Goal: Use online tool/utility: Utilize a website feature to perform a specific function

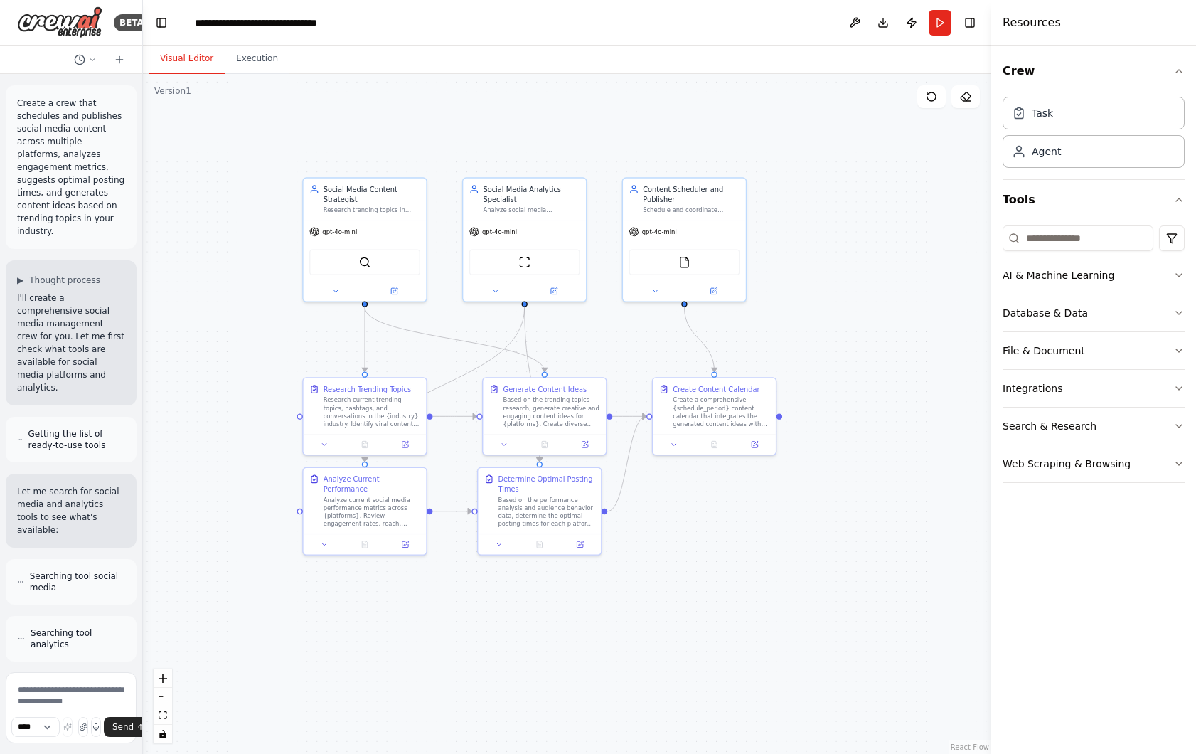
scroll to position [2487, 0]
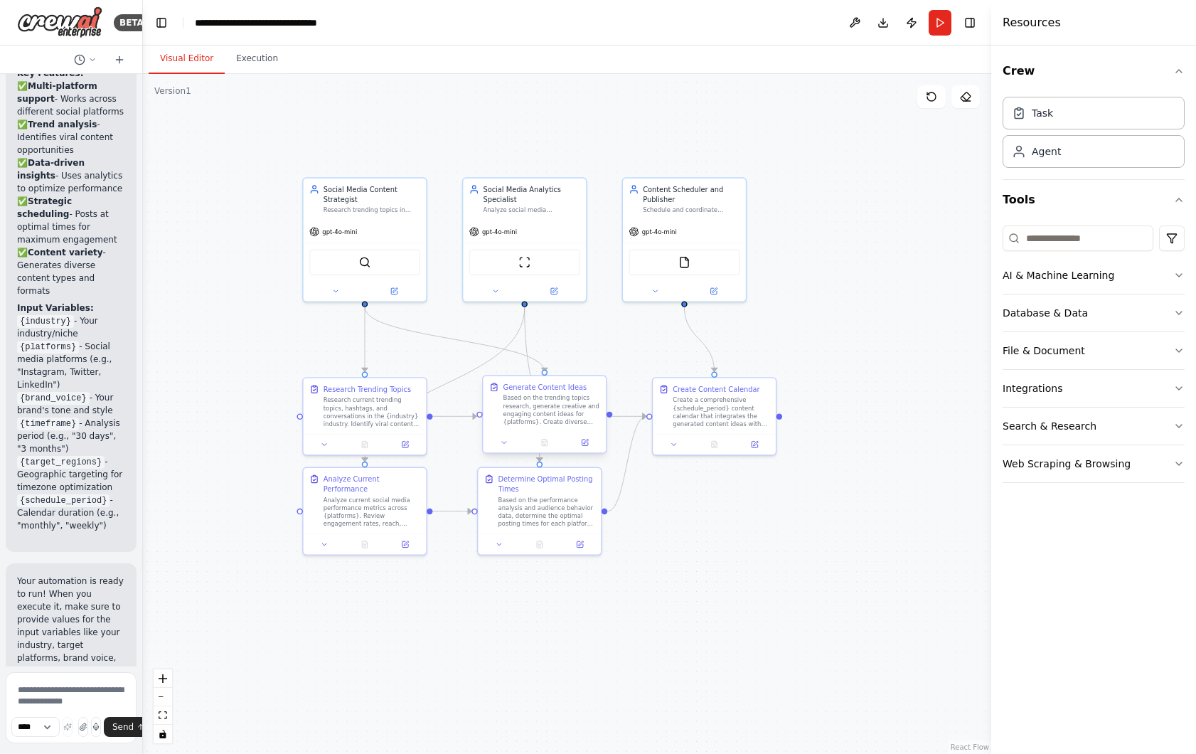
click at [537, 413] on div "Based on the trending topics research, generate creative and engaging content i…" at bounding box center [551, 410] width 97 height 32
click at [577, 439] on button at bounding box center [584, 442] width 34 height 12
click at [753, 444] on icon at bounding box center [754, 442] width 6 height 6
click at [1173, 343] on button "File & Document" at bounding box center [1093, 350] width 182 height 37
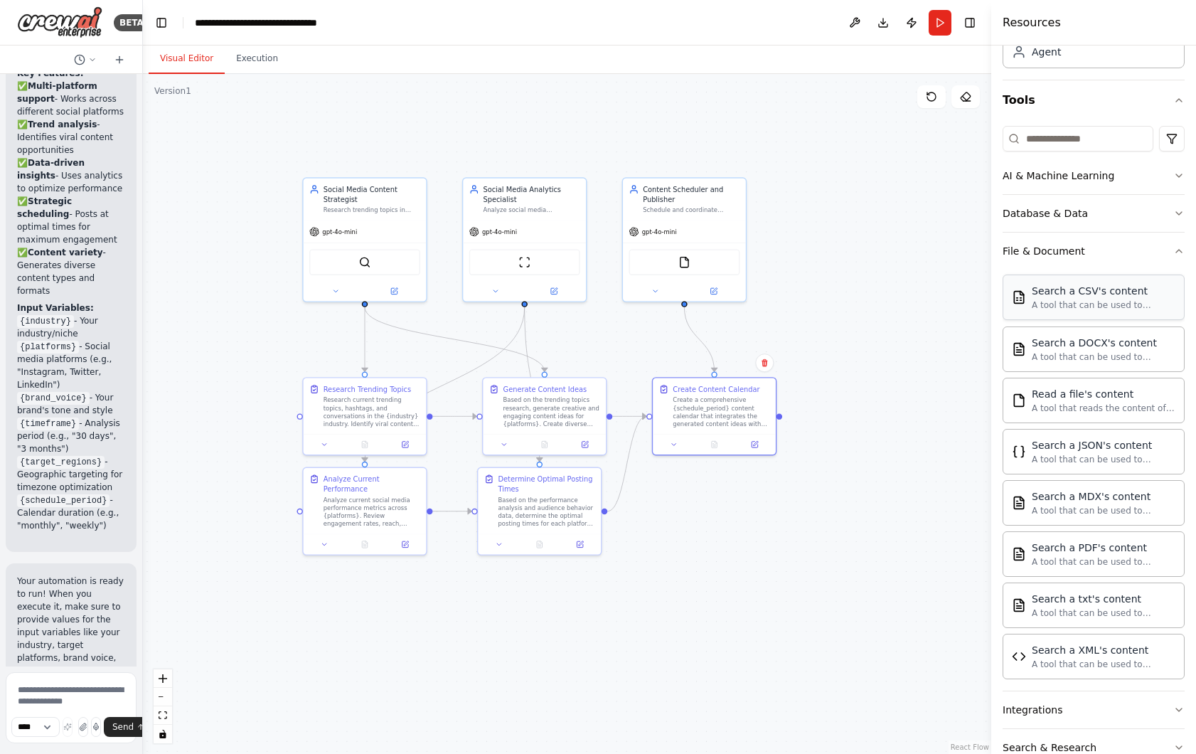
scroll to position [103, 0]
click at [1181, 243] on icon "button" at bounding box center [1178, 247] width 11 height 11
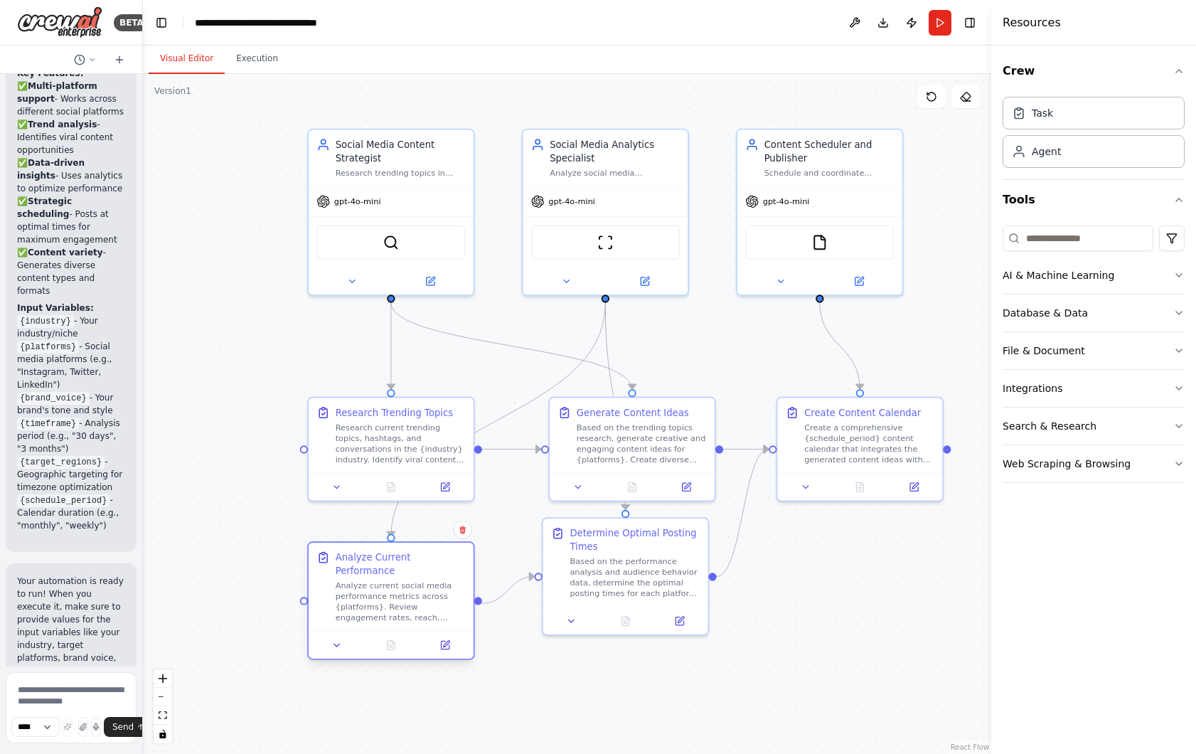
drag, startPoint x: 405, startPoint y: 572, endPoint x: 404, endPoint y: 604, distance: 32.7
click at [404, 604] on div "Analyze current social media performance metrics across {platforms}. Review eng…" at bounding box center [401, 601] width 130 height 43
click at [256, 65] on button "Execution" at bounding box center [257, 59] width 65 height 30
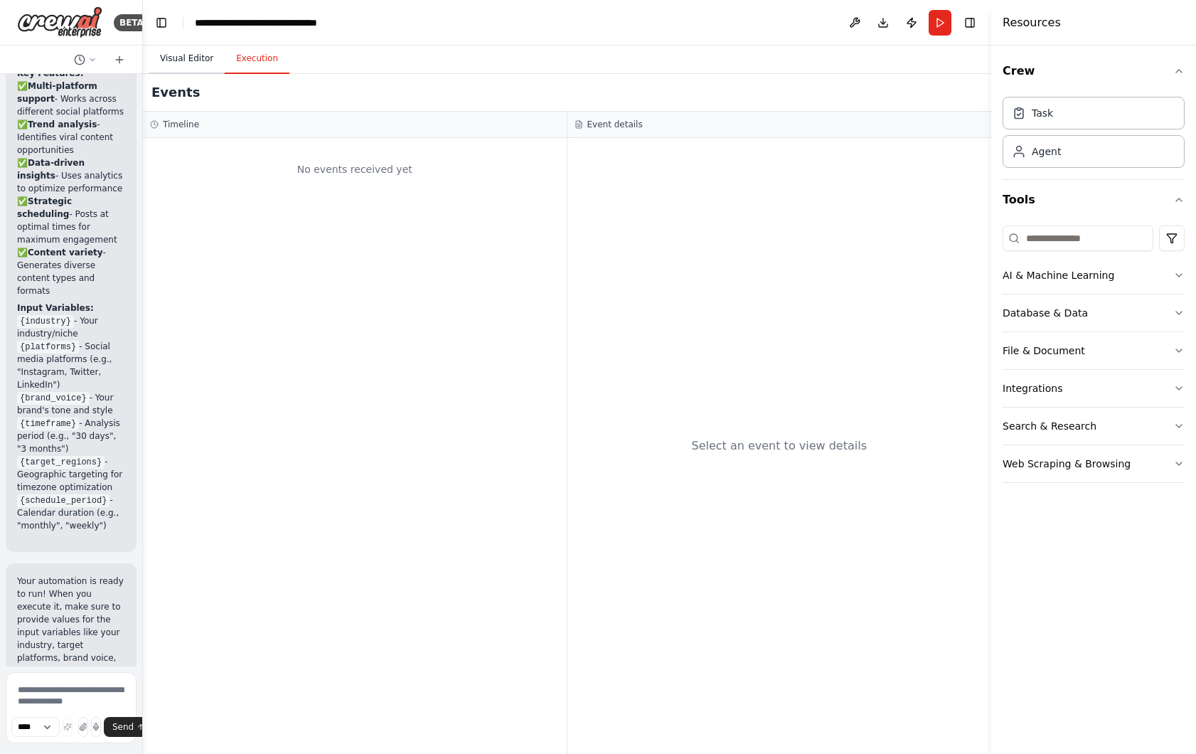
click at [196, 63] on button "Visual Editor" at bounding box center [187, 59] width 76 height 30
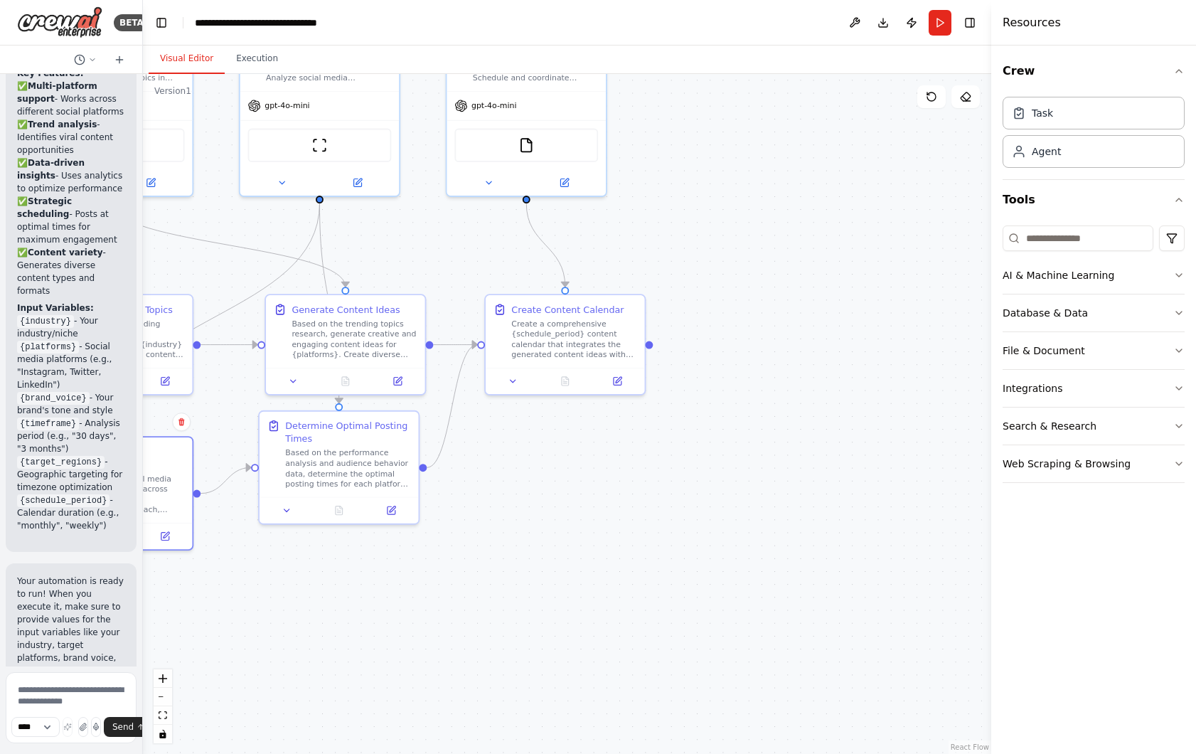
drag, startPoint x: 843, startPoint y: 626, endPoint x: 567, endPoint y: 524, distance: 294.6
click at [567, 524] on div ".deletable-edge-delete-btn { width: 20px; height: 20px; border: 0px solid #ffff…" at bounding box center [567, 414] width 848 height 680
drag, startPoint x: 469, startPoint y: 345, endPoint x: 422, endPoint y: 464, distance: 127.6
click at [422, 464] on div ".deletable-edge-delete-btn { width: 20px; height: 20px; border: 0px solid #ffff…" at bounding box center [352, 280] width 771 height 618
click at [448, 470] on div ".deletable-edge-delete-btn { width: 20px; height: 20px; border: 0px solid #ffff…" at bounding box center [567, 414] width 848 height 680
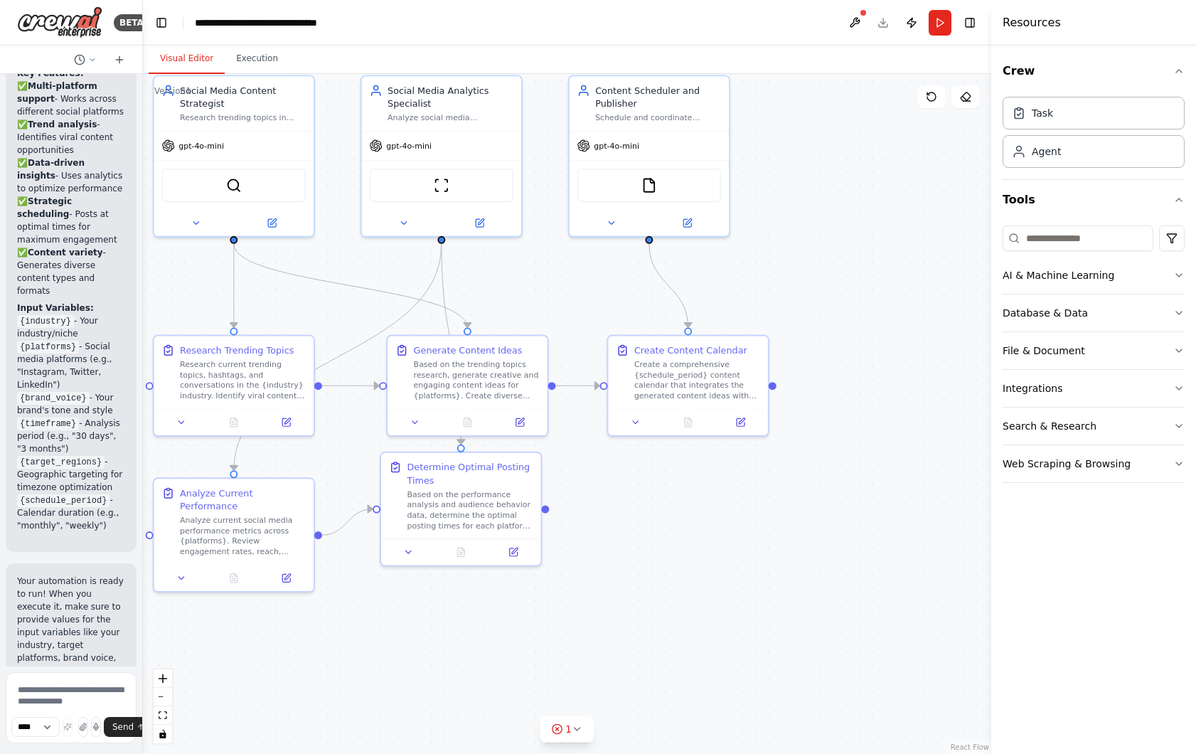
drag, startPoint x: 481, startPoint y: 494, endPoint x: 603, endPoint y: 535, distance: 128.4
click at [603, 535] on div ".deletable-edge-delete-btn { width: 20px; height: 20px; border: 0px solid #ffff…" at bounding box center [567, 414] width 848 height 680
click at [939, 21] on button "Run" at bounding box center [939, 23] width 23 height 26
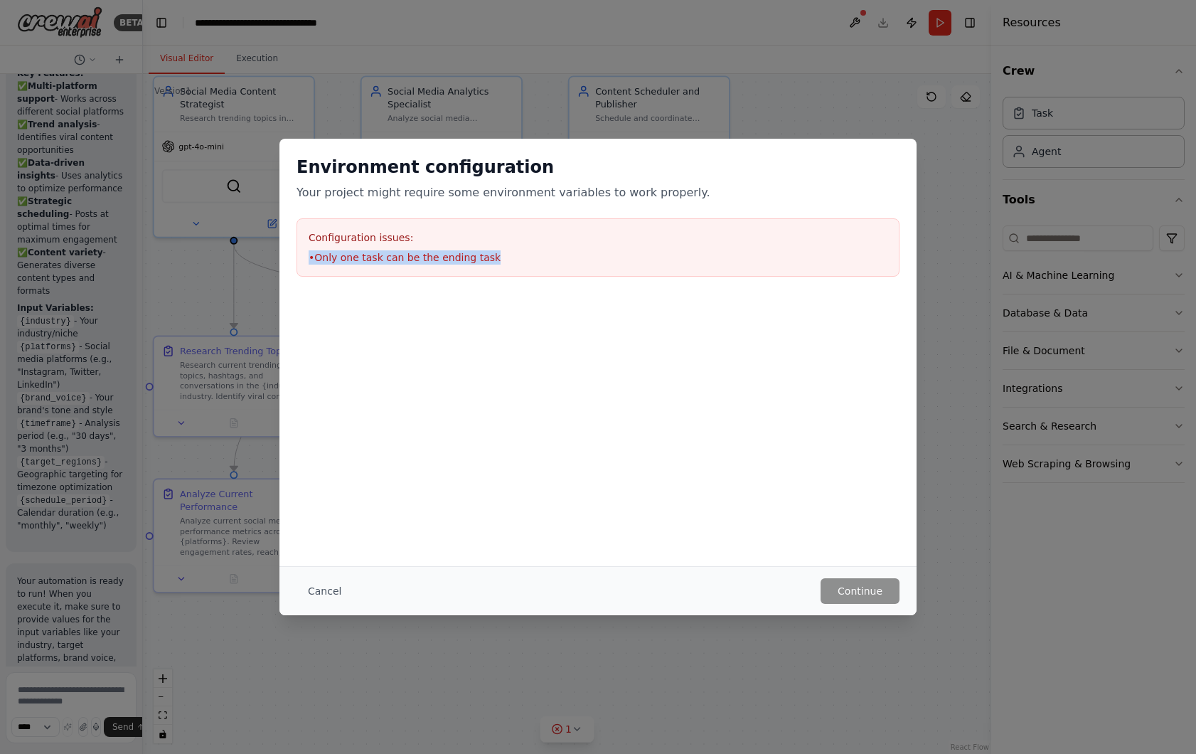
drag, startPoint x: 306, startPoint y: 254, endPoint x: 574, endPoint y: 264, distance: 268.9
click at [576, 264] on div "Configuration issues: • Only one task can be the ending task" at bounding box center [597, 247] width 603 height 58
click at [339, 591] on button "Cancel" at bounding box center [324, 591] width 56 height 26
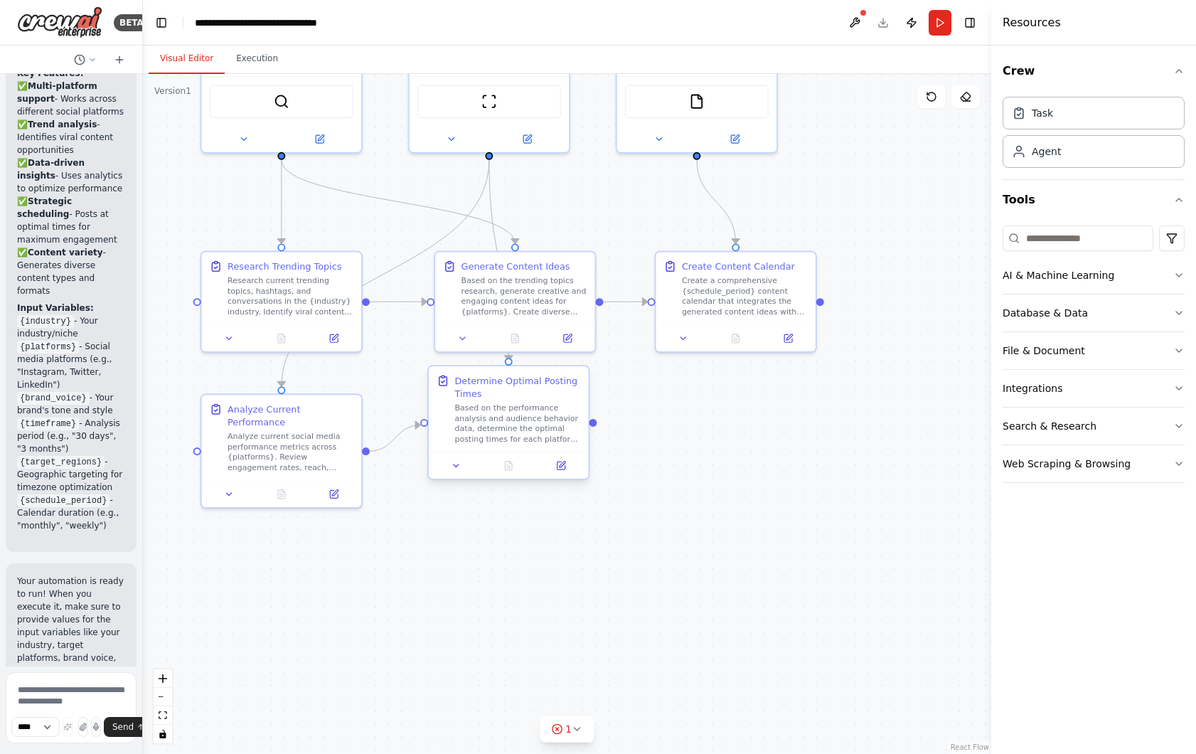
drag, startPoint x: 547, startPoint y: 510, endPoint x: 565, endPoint y: 476, distance: 39.4
click at [565, 476] on div ".deletable-edge-delete-btn { width: 20px; height: 20px; border: 0px solid #ffff…" at bounding box center [567, 414] width 848 height 680
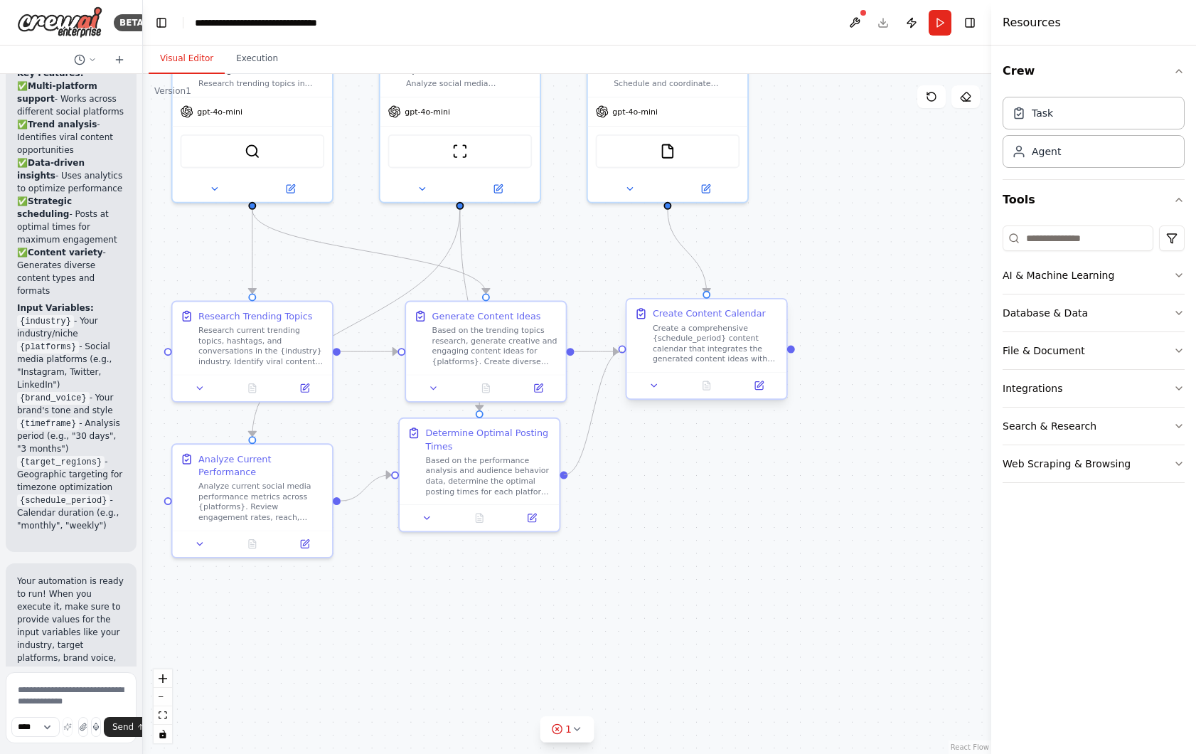
drag, startPoint x: 563, startPoint y: 471, endPoint x: 628, endPoint y: 348, distance: 138.7
click at [628, 348] on div "Social Media Content Strategist Research trending topics in {industry} and gene…" at bounding box center [493, 286] width 774 height 620
click at [632, 505] on div ".deletable-edge-delete-btn { width: 20px; height: 20px; border: 0px solid #ffff…" at bounding box center [567, 414] width 848 height 680
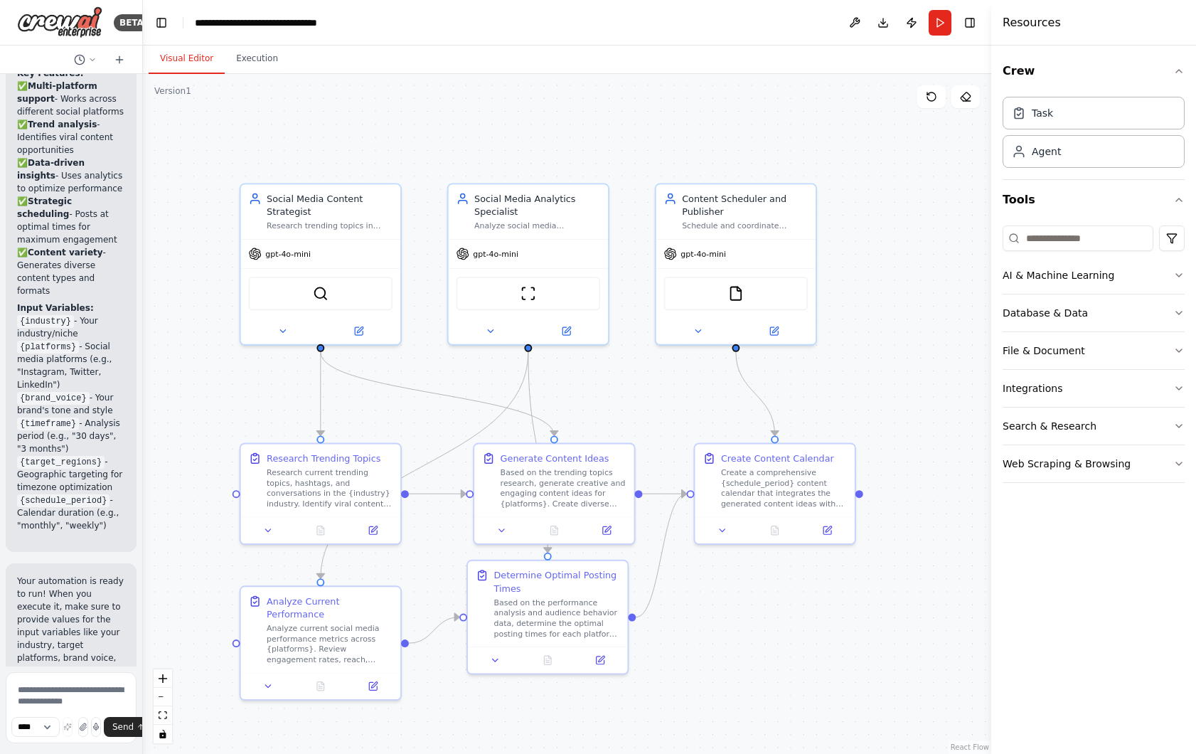
drag, startPoint x: 641, startPoint y: 525, endPoint x: 710, endPoint y: 645, distance: 138.5
click at [712, 645] on div ".deletable-edge-delete-btn { width: 20px; height: 20px; border: 0px solid #ffff…" at bounding box center [567, 414] width 848 height 680
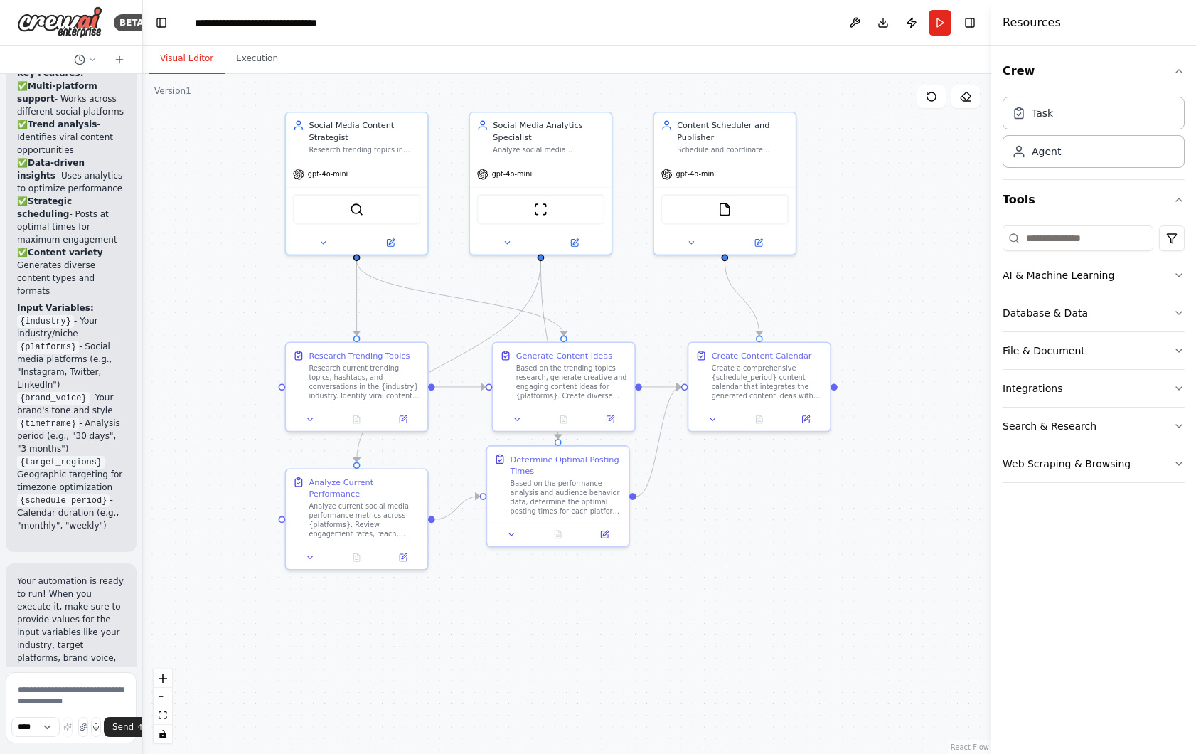
drag, startPoint x: 713, startPoint y: 616, endPoint x: 706, endPoint y: 528, distance: 88.4
click at [709, 527] on div ".deletable-edge-delete-btn { width: 20px; height: 20px; border: 0px solid #ffff…" at bounding box center [567, 414] width 848 height 680
drag, startPoint x: 590, startPoint y: 375, endPoint x: 582, endPoint y: 372, distance: 8.6
click at [582, 372] on div "Based on the trending topics research, generate creative and engaging content i…" at bounding box center [557, 378] width 112 height 37
click at [589, 382] on div "Based on the trending topics research, generate creative and engaging content i…" at bounding box center [569, 378] width 112 height 37
